Goal: Navigation & Orientation: Understand site structure

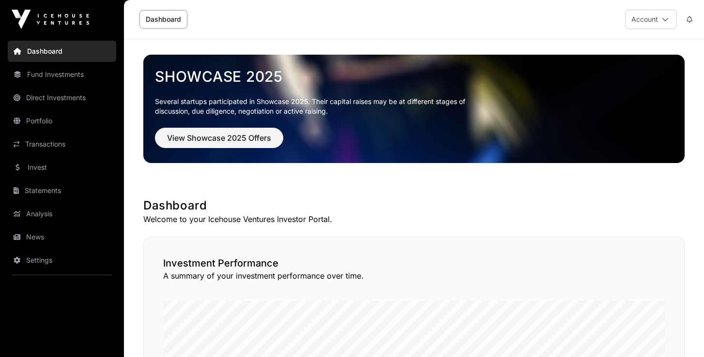
click at [46, 122] on link "Portfolio" at bounding box center [62, 120] width 108 height 21
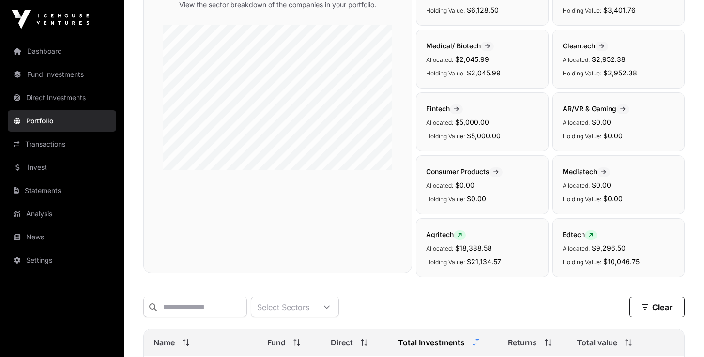
scroll to position [118, 0]
click at [46, 51] on link "Dashboard" at bounding box center [62, 51] width 108 height 21
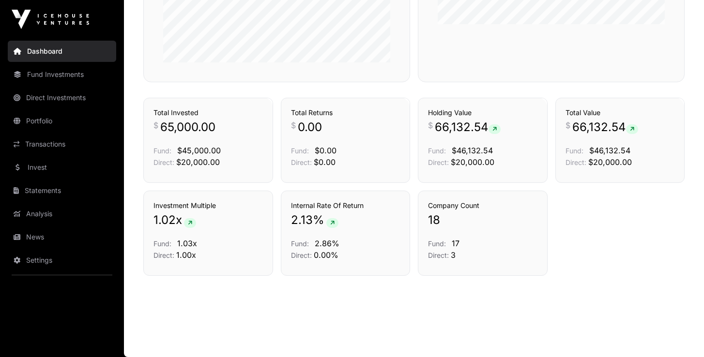
scroll to position [653, 0]
click at [62, 77] on link "Fund Investments" at bounding box center [62, 74] width 108 height 21
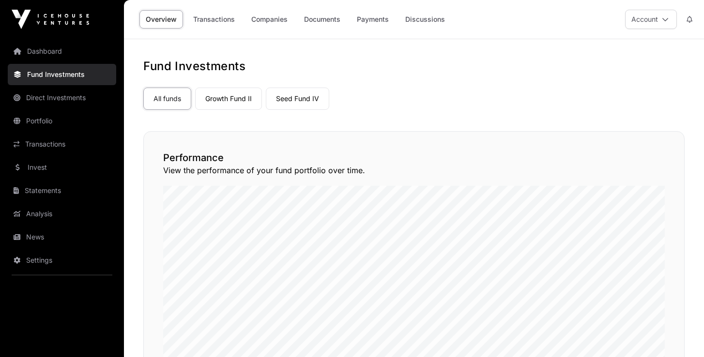
click at [205, 20] on link "Transactions" at bounding box center [214, 19] width 54 height 18
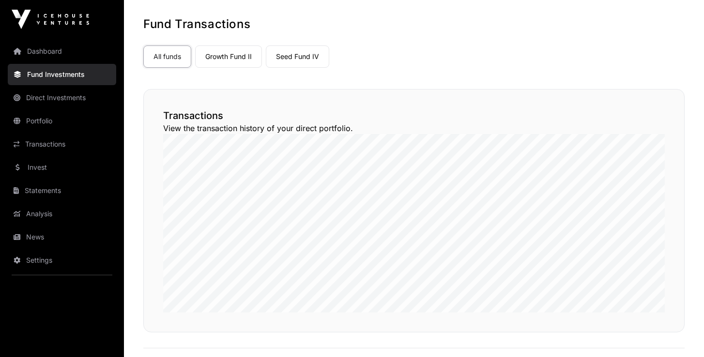
scroll to position [42, 0]
click at [301, 62] on link "Seed Fund IV" at bounding box center [297, 57] width 63 height 22
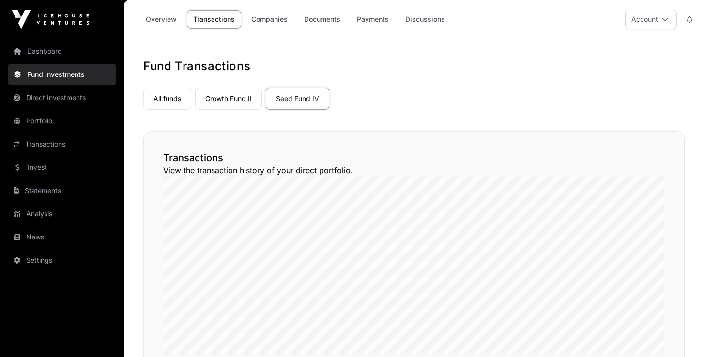
click at [368, 19] on link "Payments" at bounding box center [373, 19] width 45 height 18
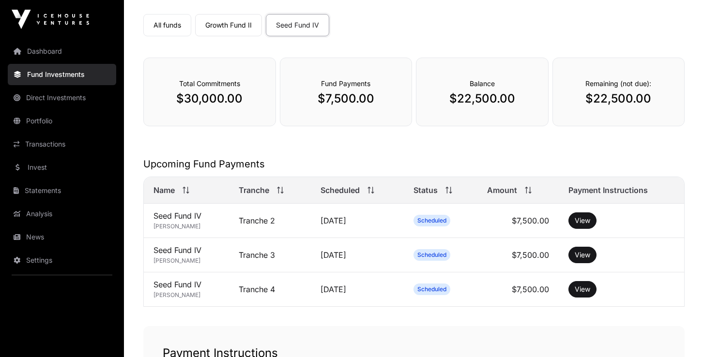
scroll to position [69, 0]
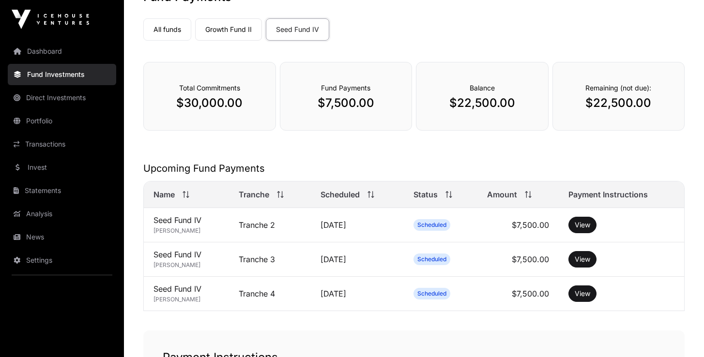
click at [176, 33] on link "All funds" at bounding box center [167, 29] width 48 height 22
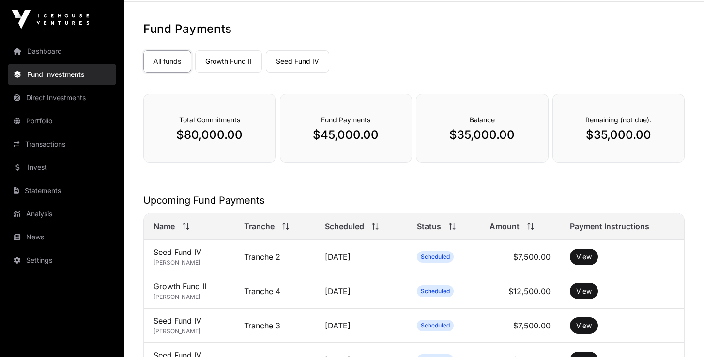
scroll to position [34, 0]
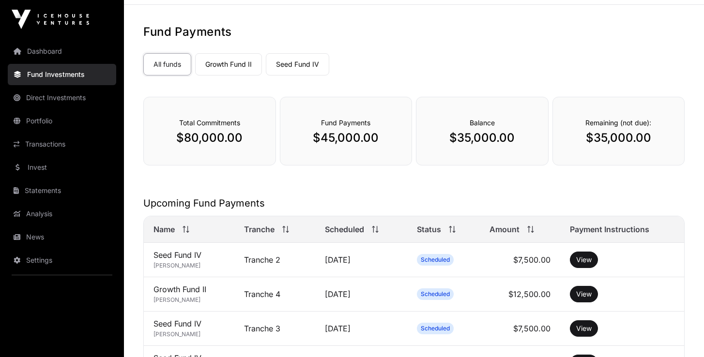
click at [63, 95] on link "Direct Investments" at bounding box center [62, 97] width 108 height 21
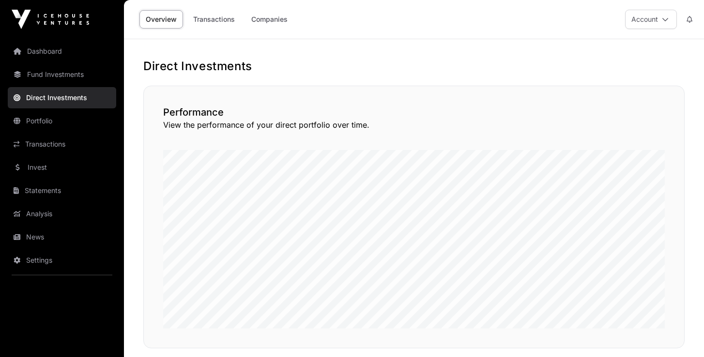
click at [280, 21] on link "Companies" at bounding box center [269, 19] width 49 height 18
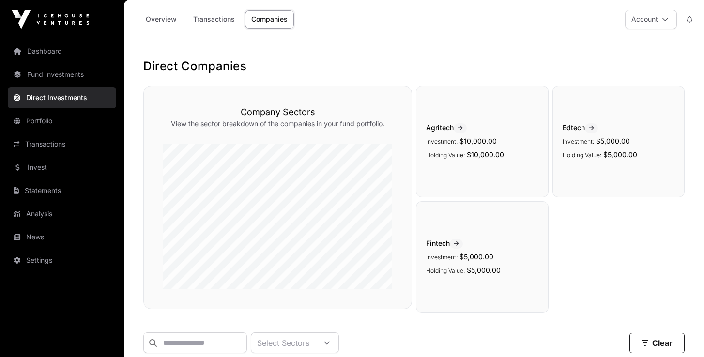
click at [44, 56] on link "Dashboard" at bounding box center [62, 51] width 108 height 21
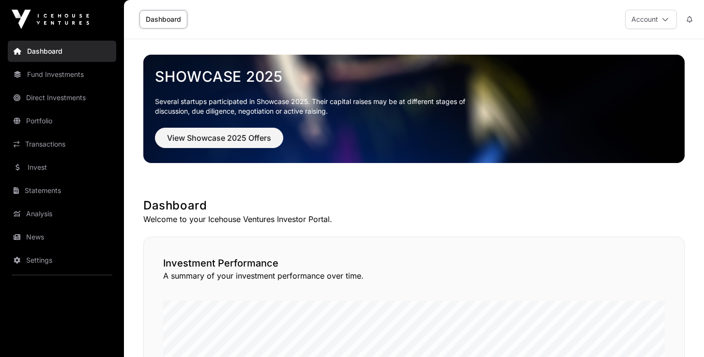
click at [665, 18] on icon at bounding box center [665, 19] width 7 height 7
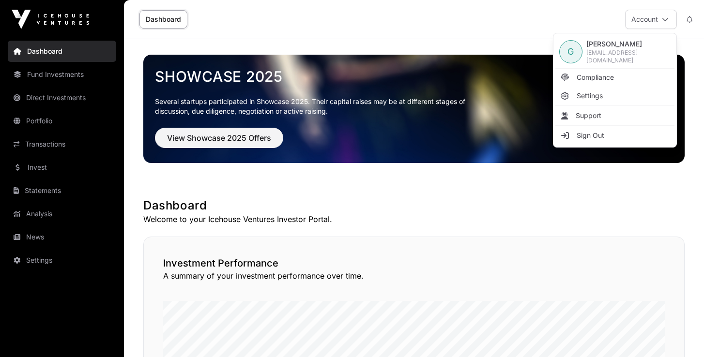
click at [582, 131] on span "Sign Out" at bounding box center [591, 136] width 28 height 10
